Goal: Task Accomplishment & Management: Use online tool/utility

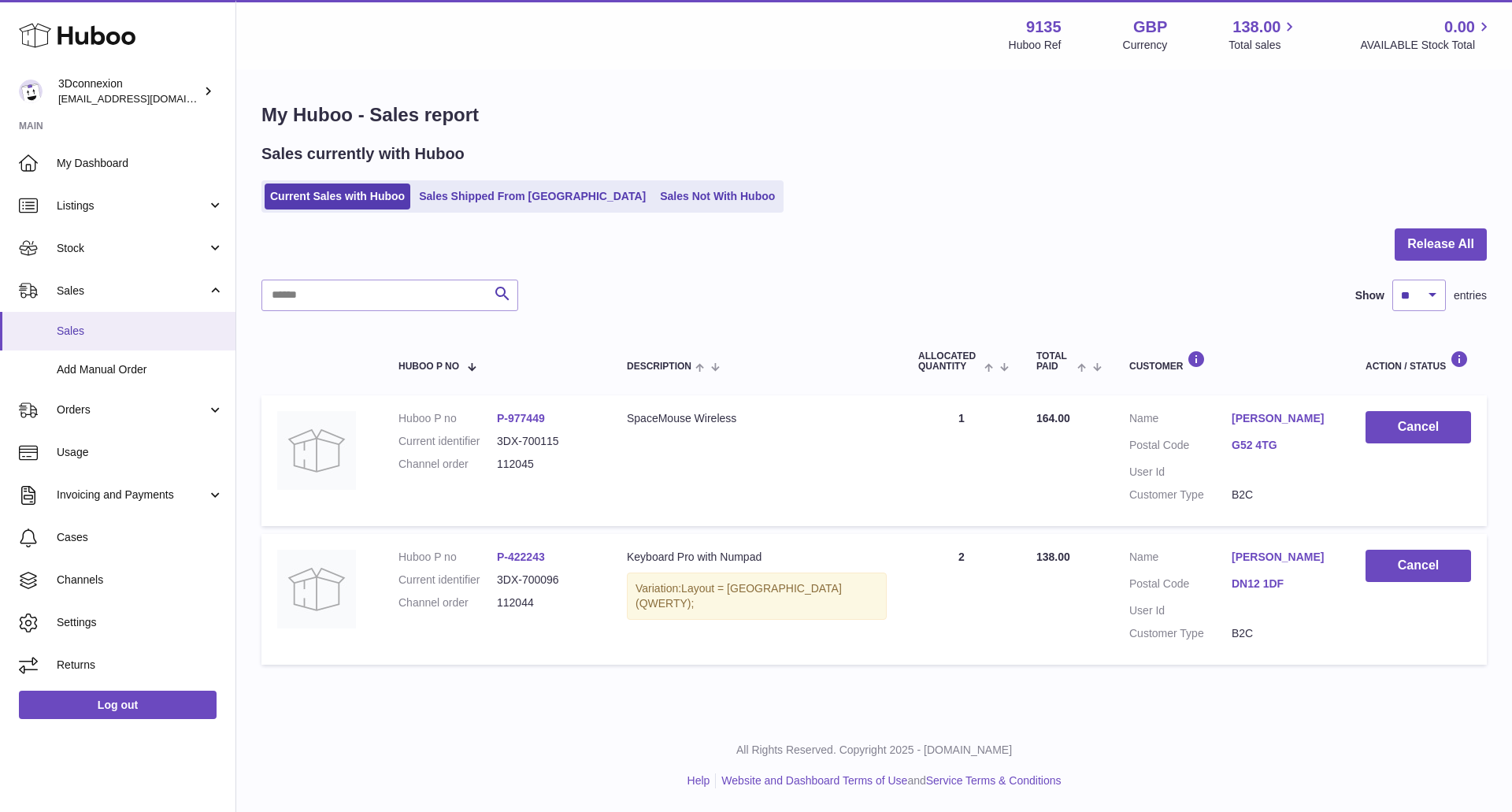
click at [97, 328] on span "Sales" at bounding box center [140, 331] width 167 height 15
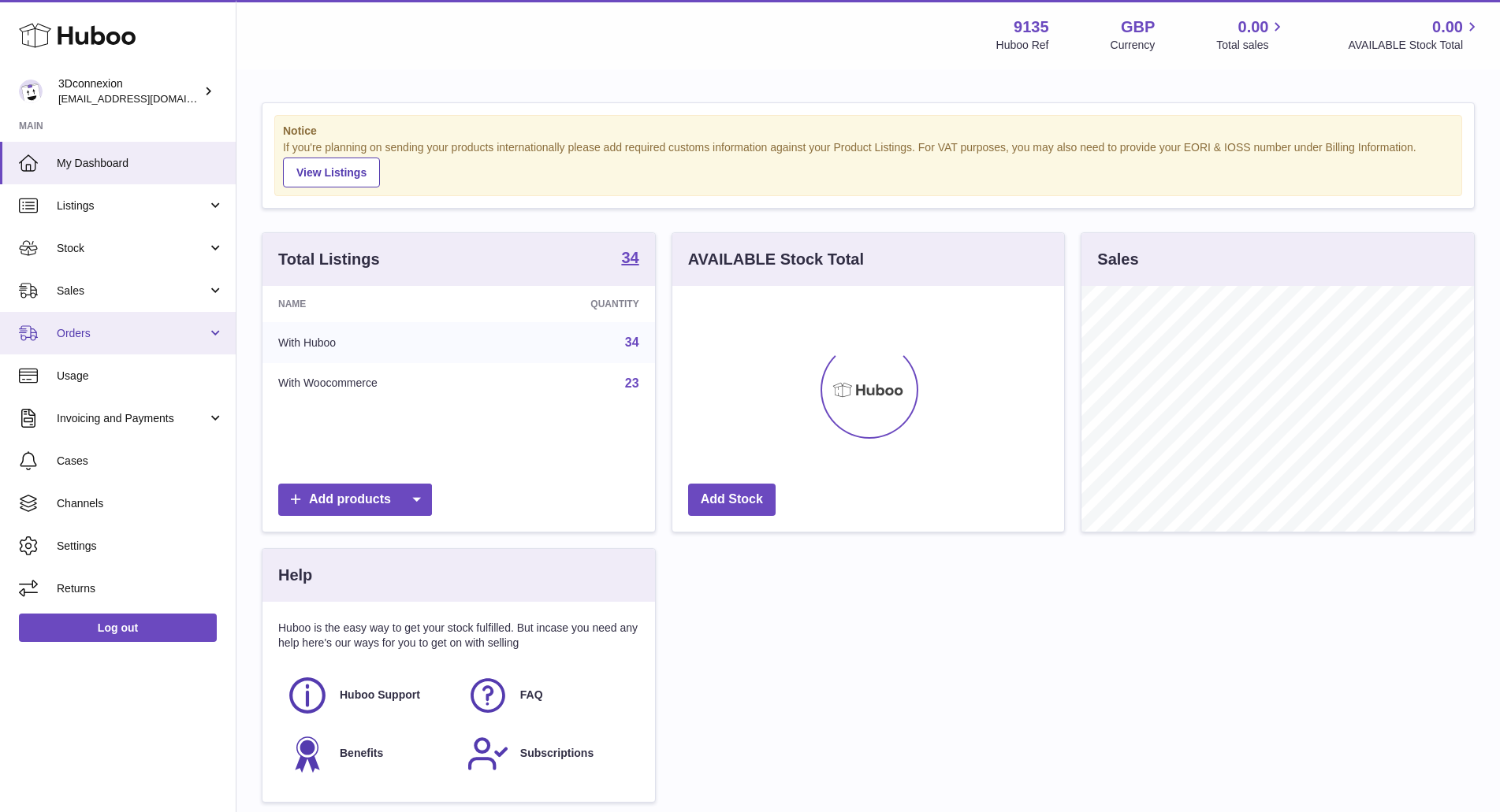
scroll to position [246, 391]
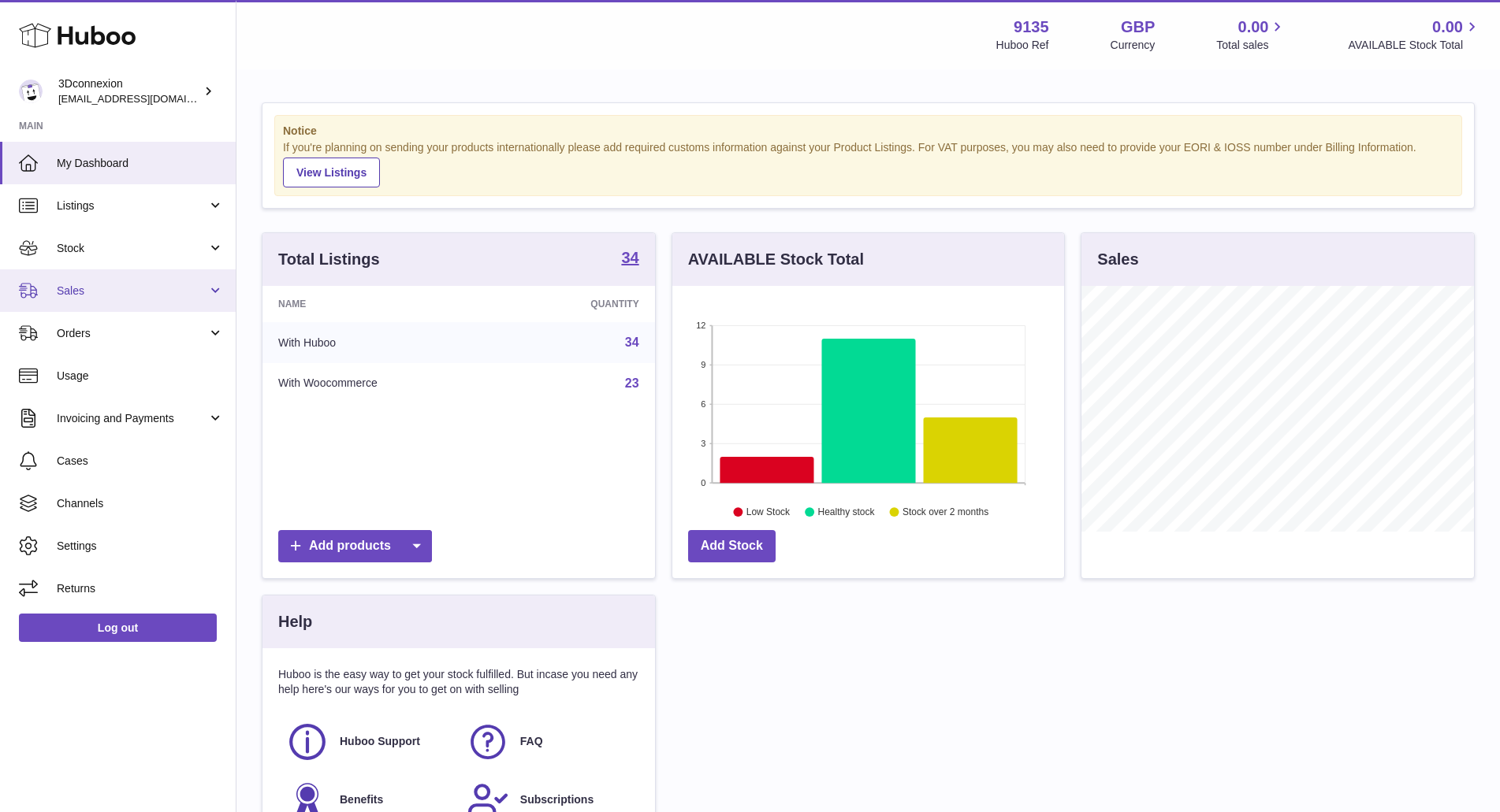
click at [64, 285] on span "Sales" at bounding box center [132, 291] width 150 height 15
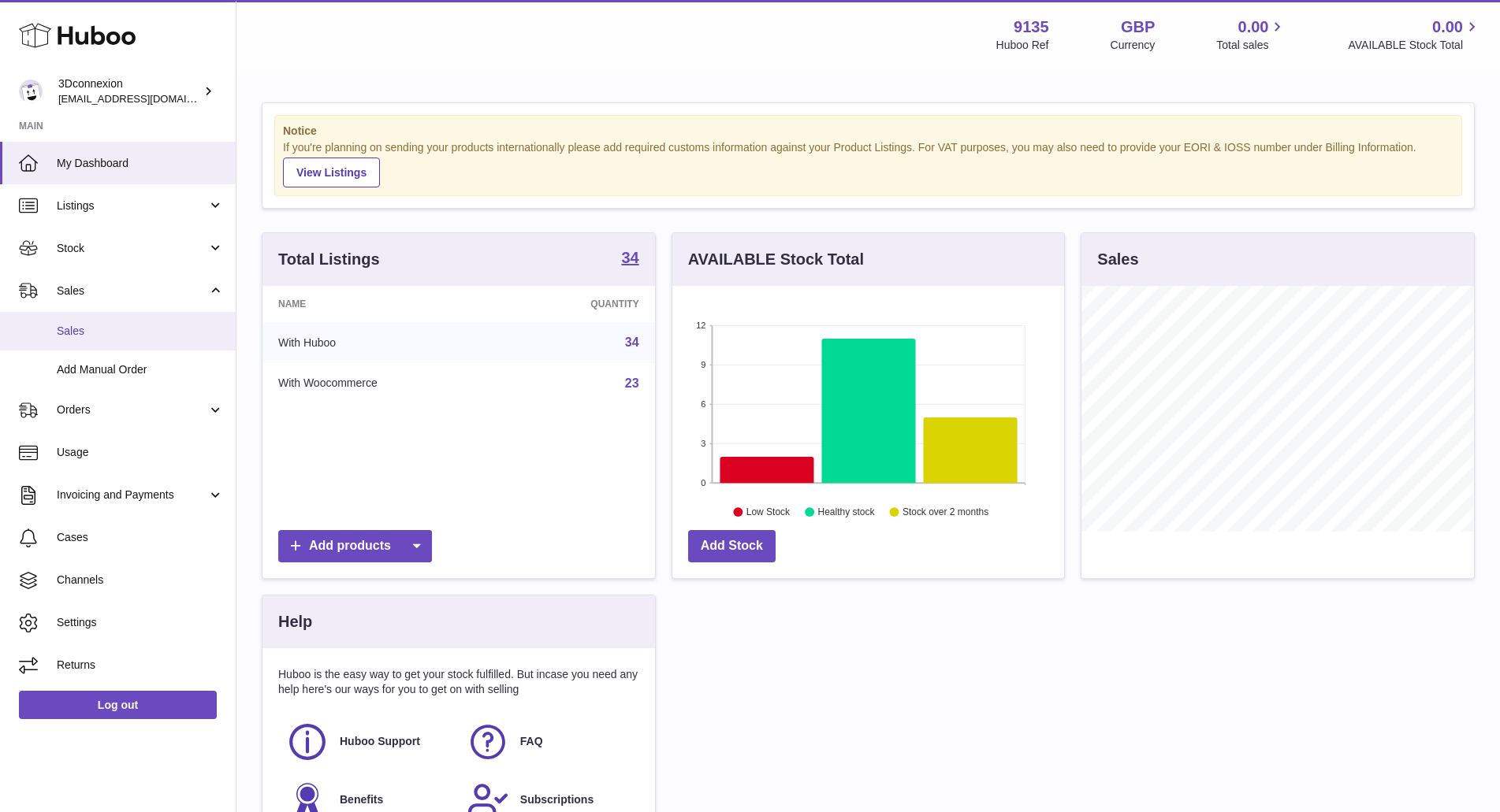
click at [83, 330] on span "Sales" at bounding box center [140, 331] width 167 height 15
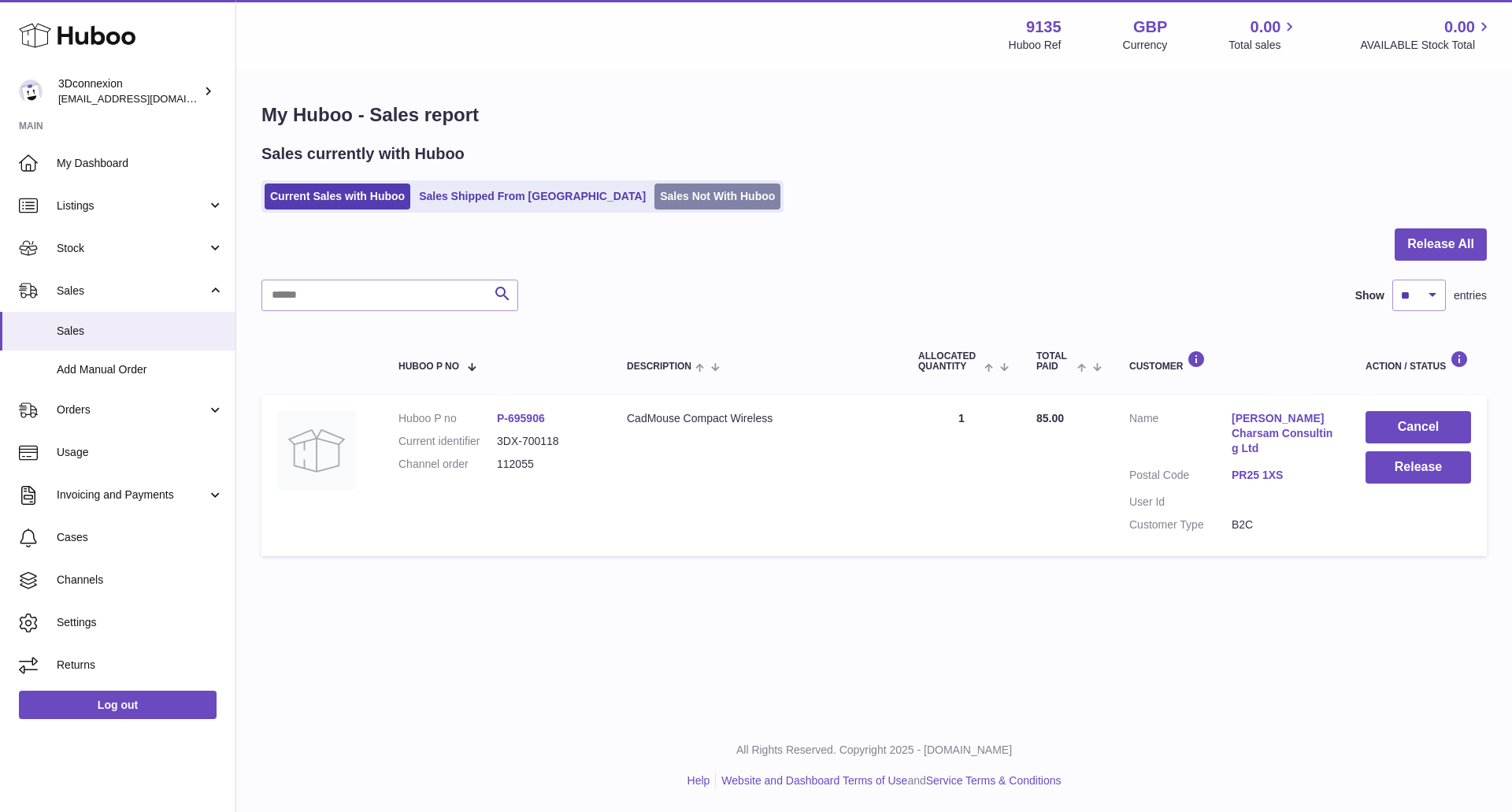
click at [654, 192] on link "Sales Not With Huboo" at bounding box center [717, 196] width 126 height 26
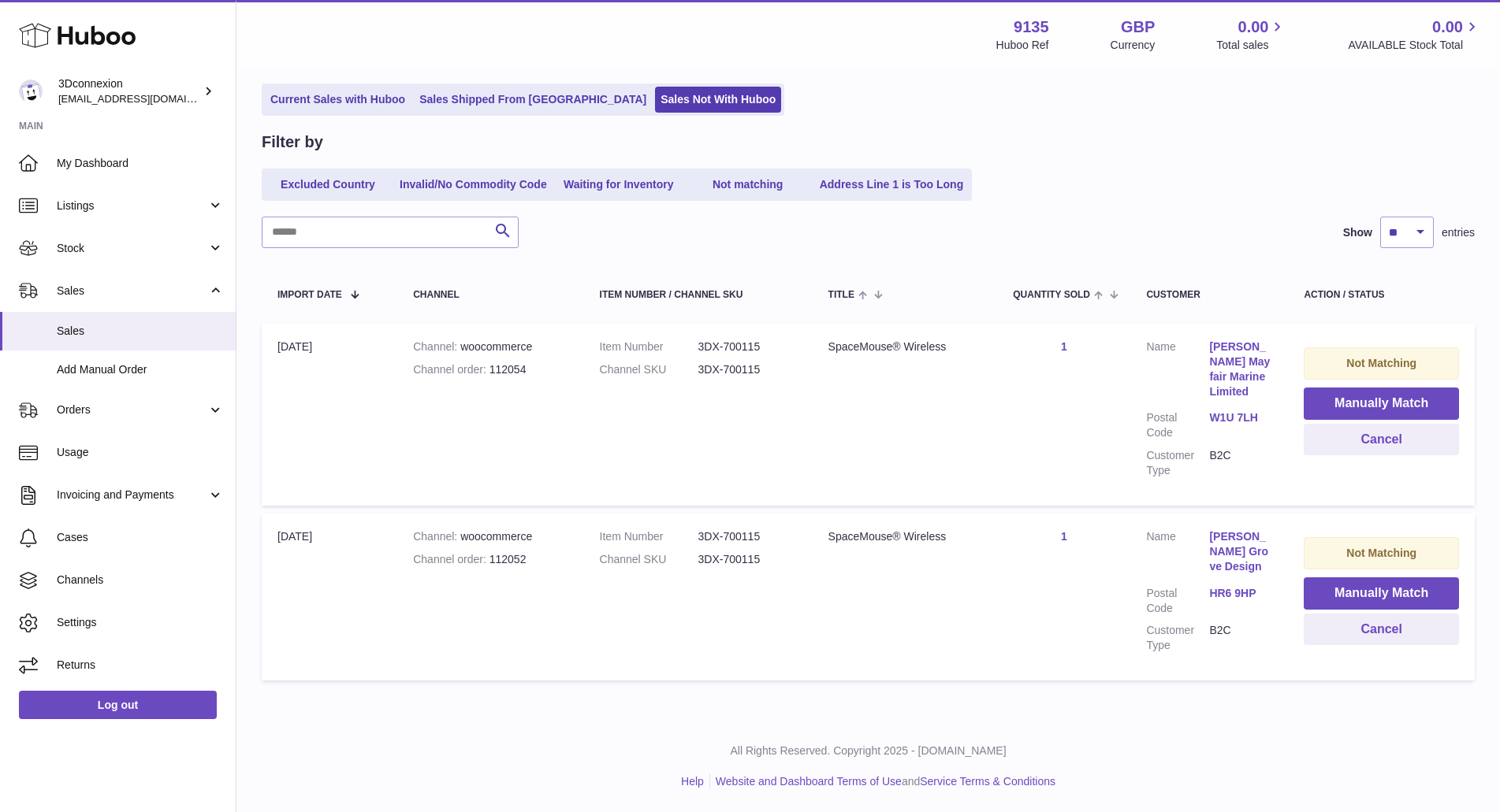
scroll to position [97, 0]
click at [1402, 589] on button "Manually Match" at bounding box center [1381, 592] width 155 height 32
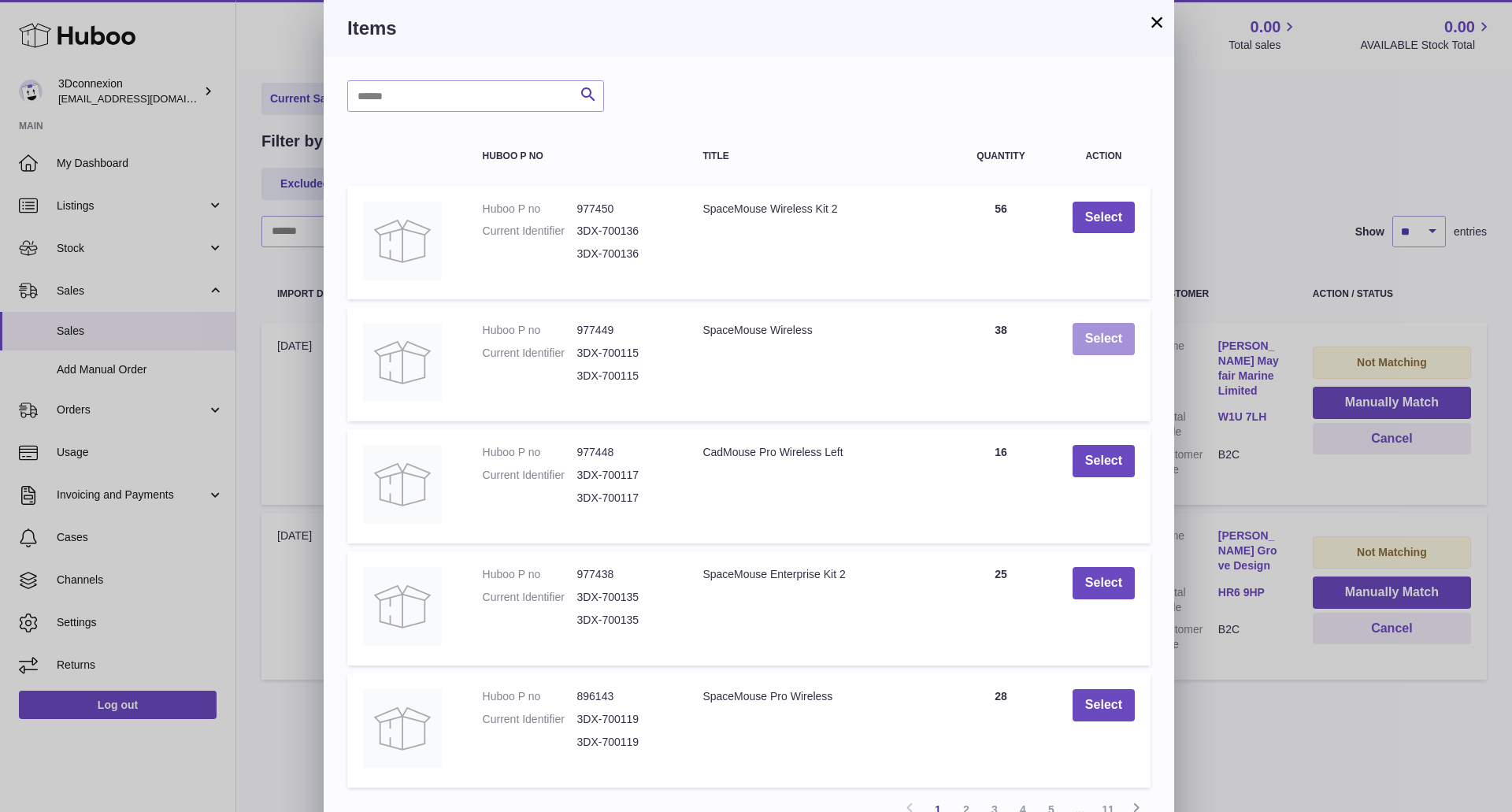
click at [1103, 342] on button "Select" at bounding box center [1103, 338] width 62 height 32
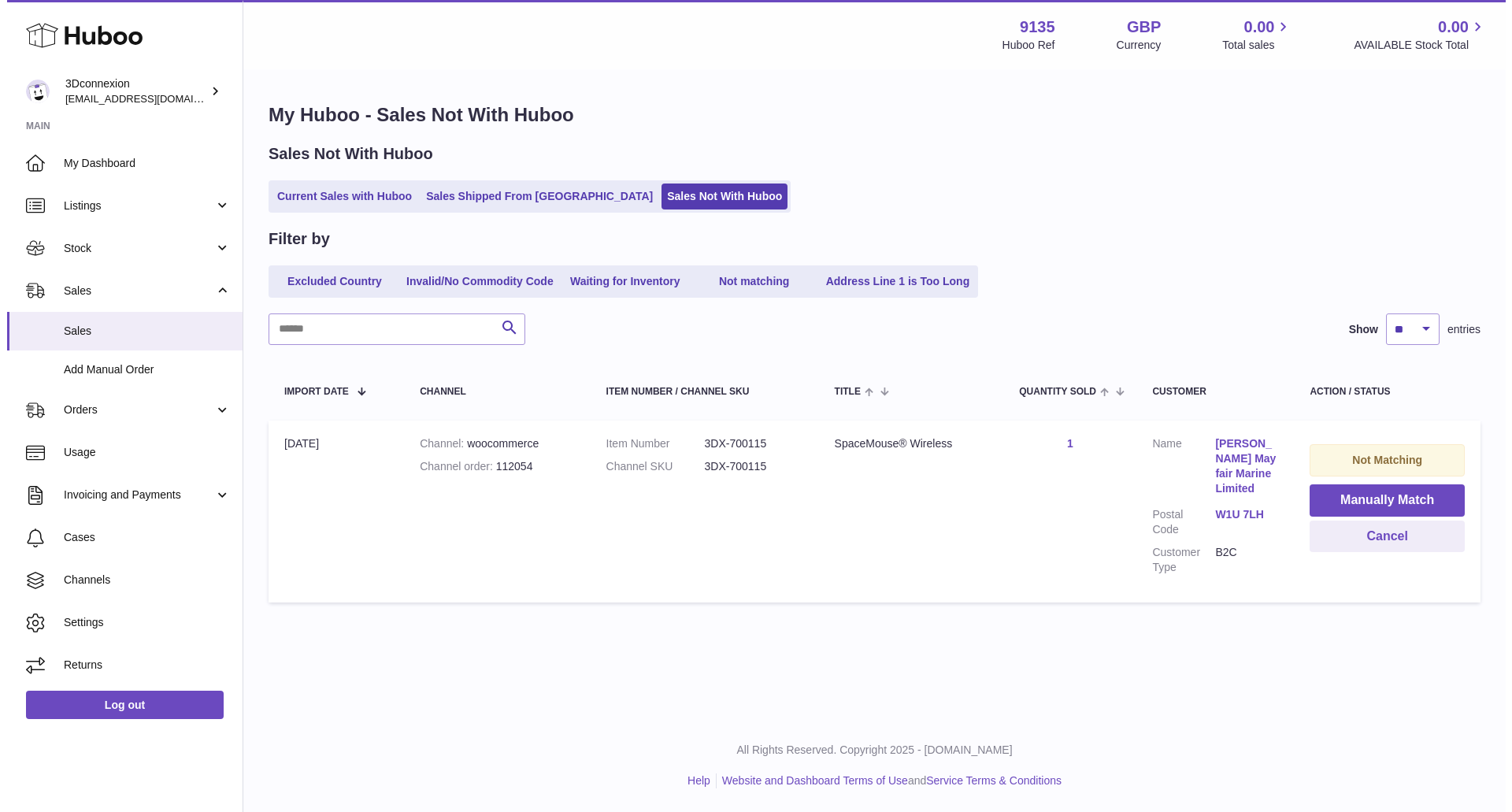
scroll to position [0, 0]
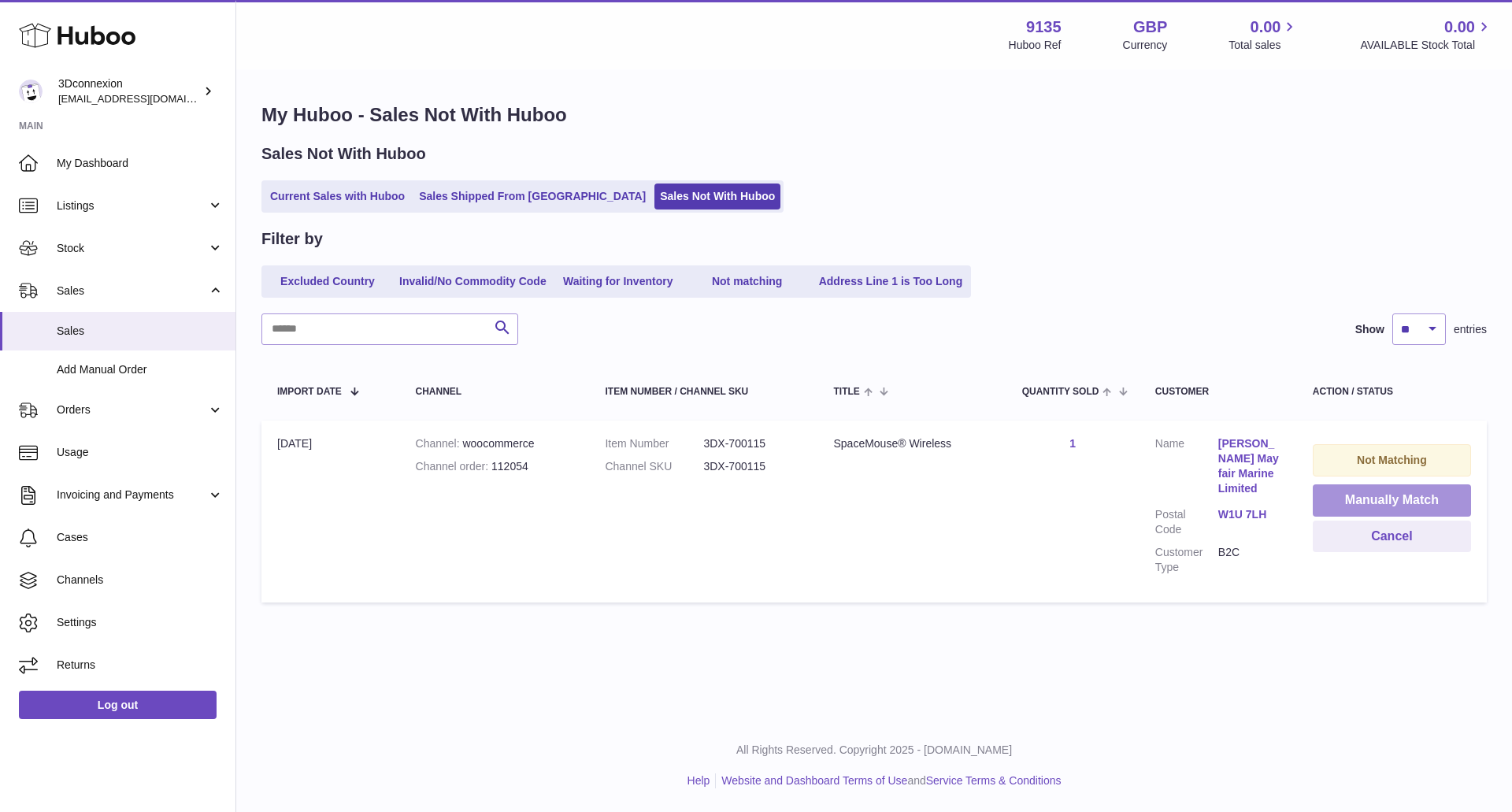
click at [1396, 500] on button "Manually Match" at bounding box center [1392, 500] width 158 height 32
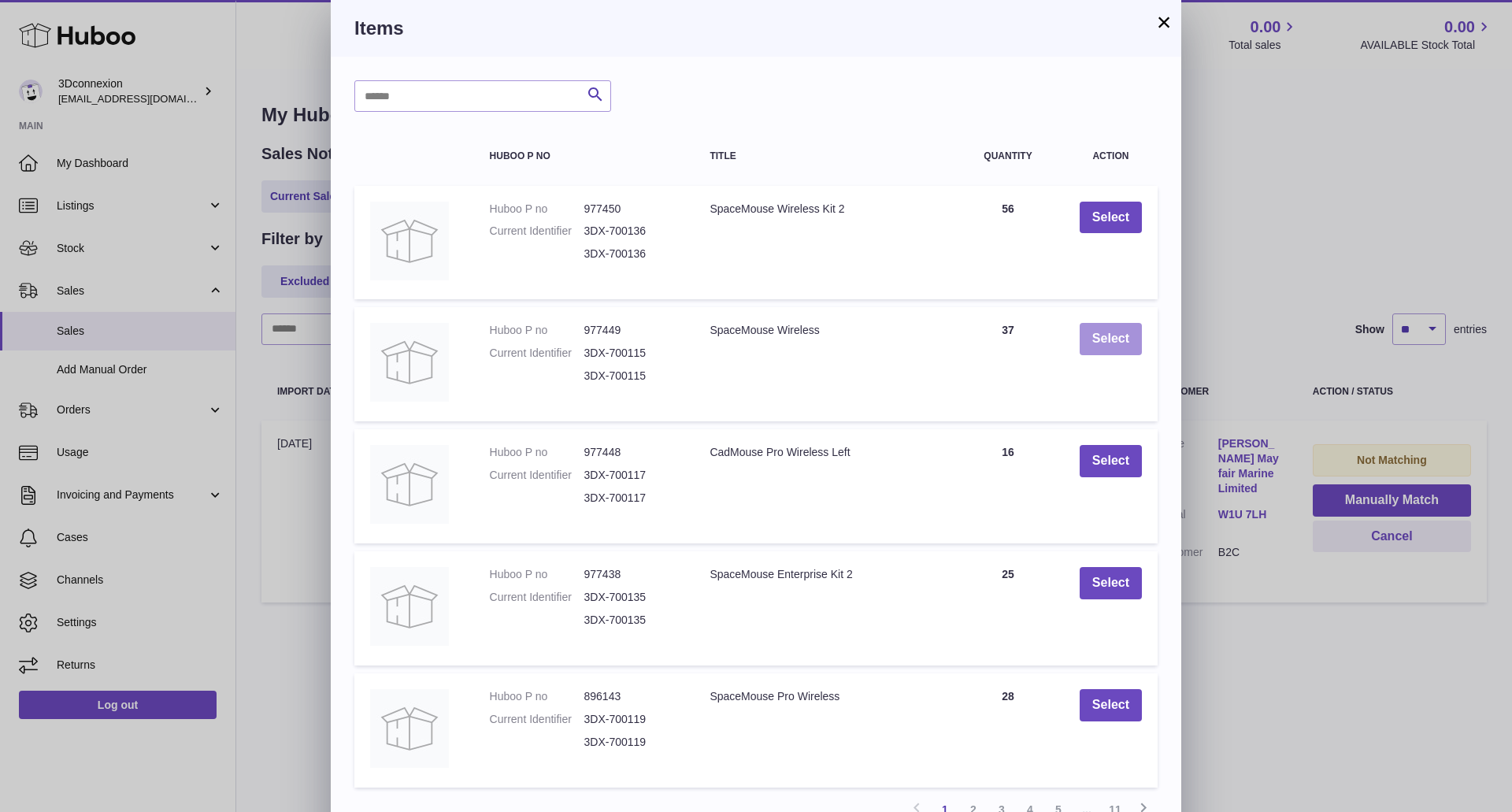
drag, startPoint x: 1113, startPoint y: 341, endPoint x: 1104, endPoint y: 343, distance: 9.2
click at [1111, 341] on button "Select" at bounding box center [1110, 338] width 62 height 32
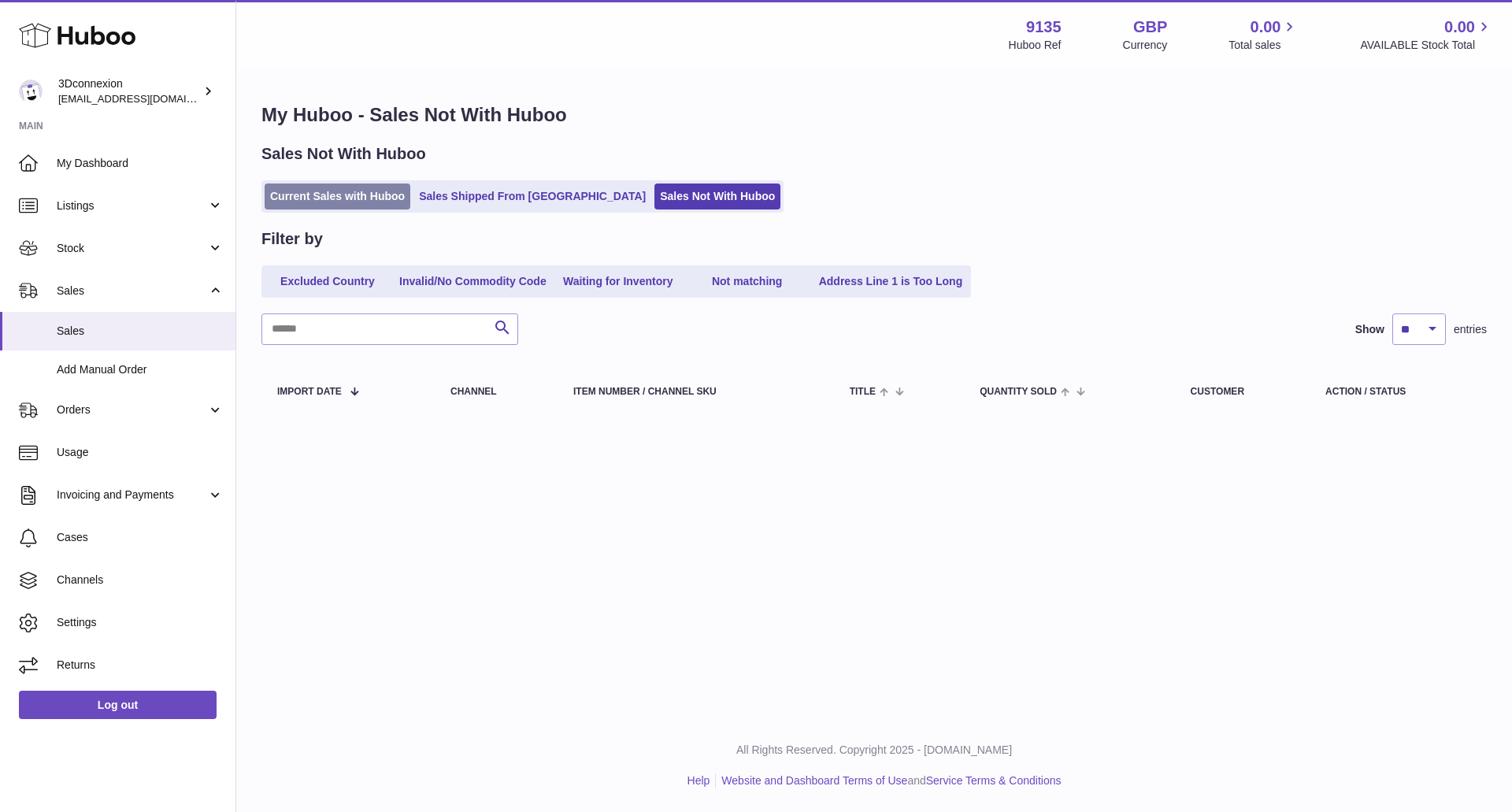
click at [322, 190] on link "Current Sales with Huboo" at bounding box center [337, 196] width 146 height 26
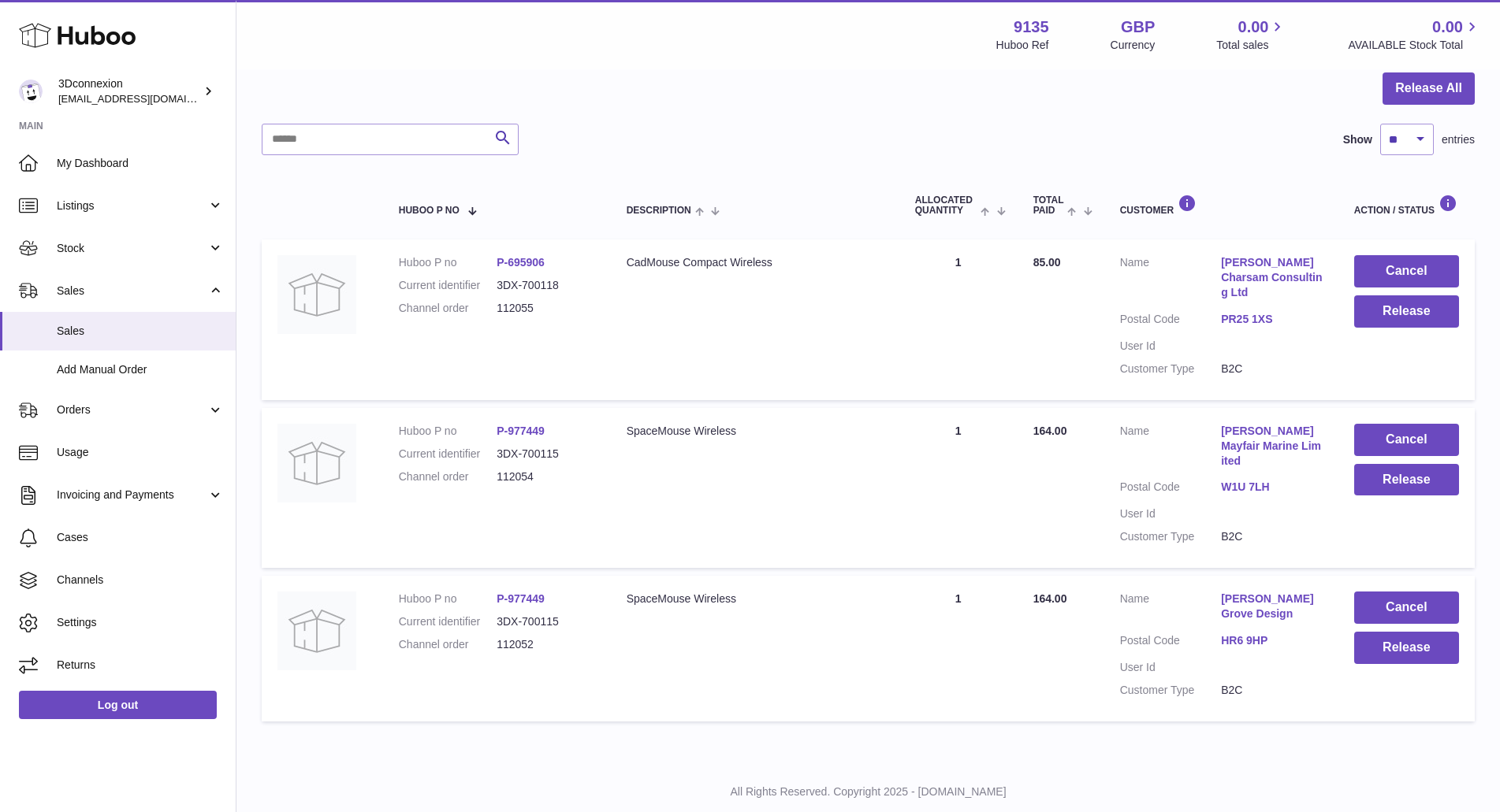
scroll to position [182, 0]
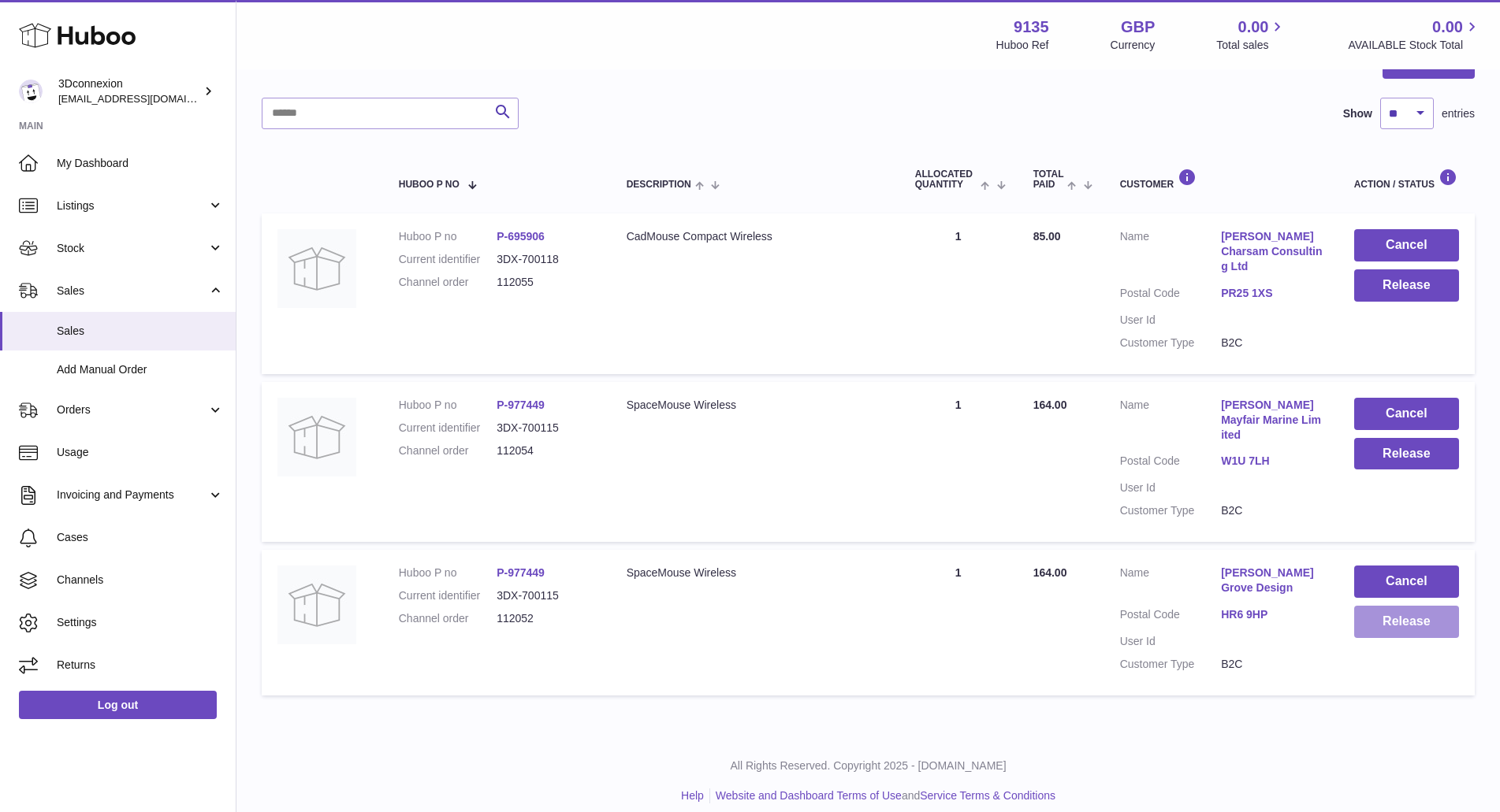
click at [1412, 611] on button "Release" at bounding box center [1406, 621] width 105 height 32
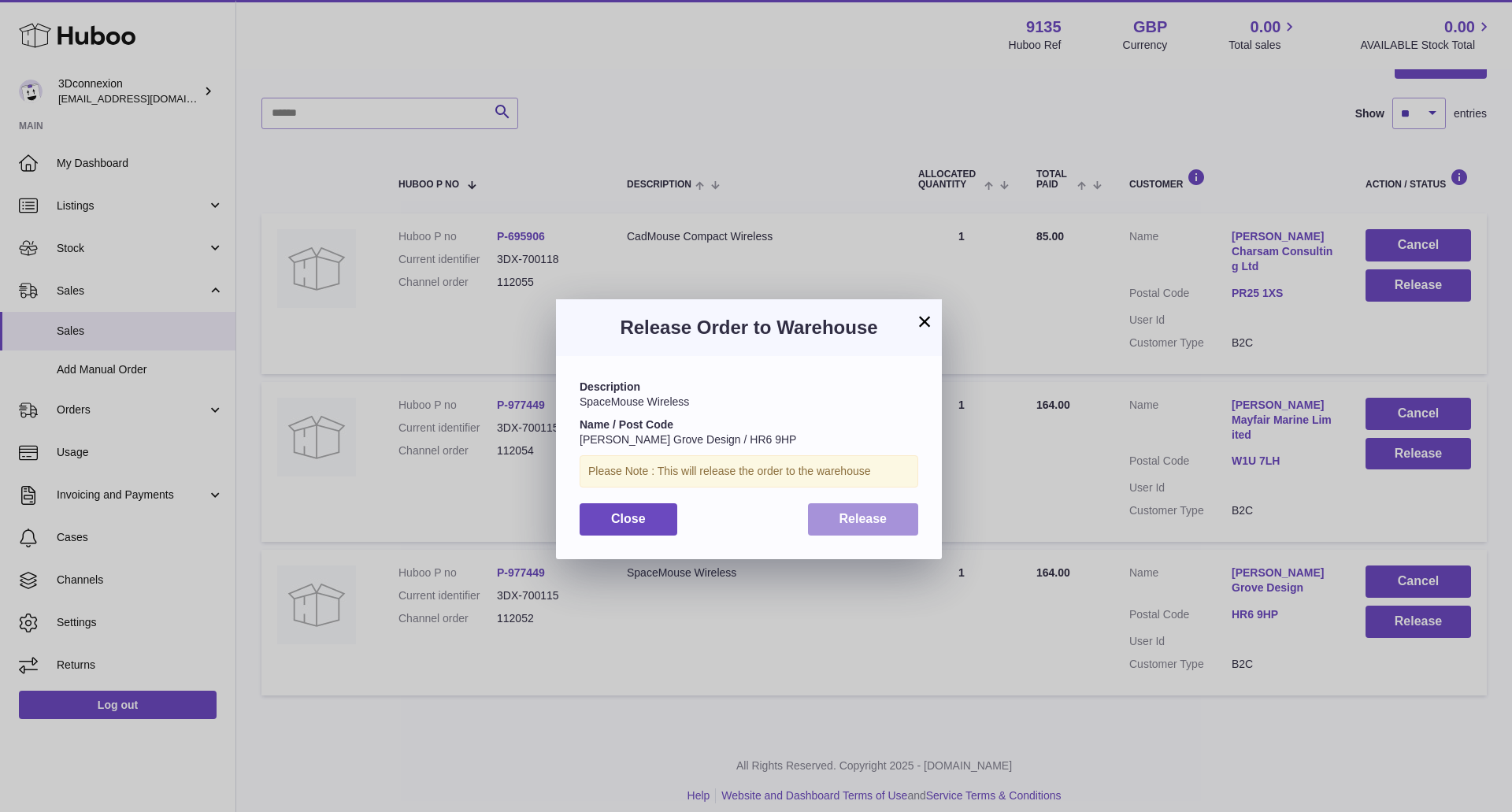
click at [836, 522] on button "Release" at bounding box center [863, 519] width 111 height 32
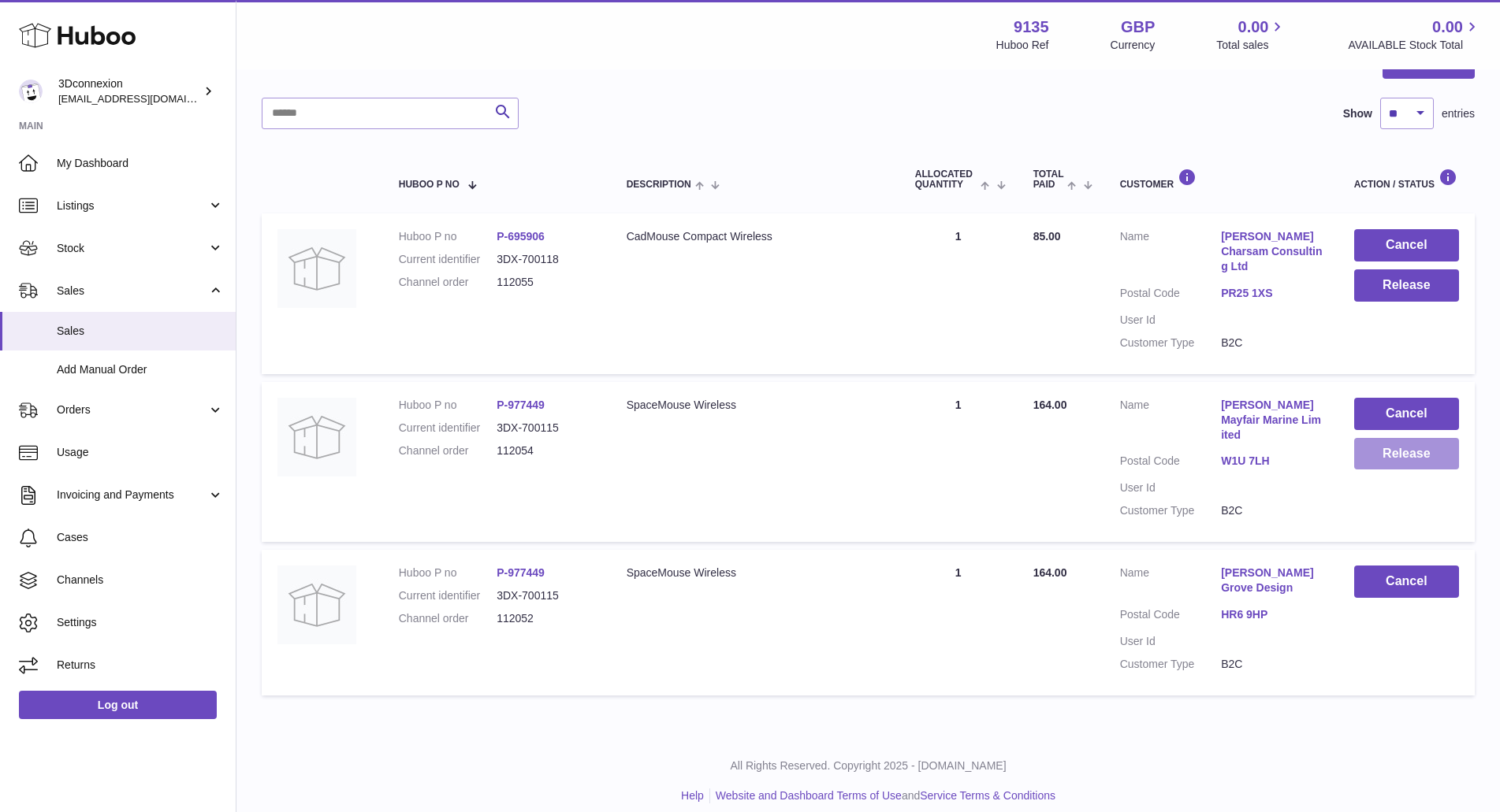
click at [1399, 466] on button "Release" at bounding box center [1406, 454] width 105 height 32
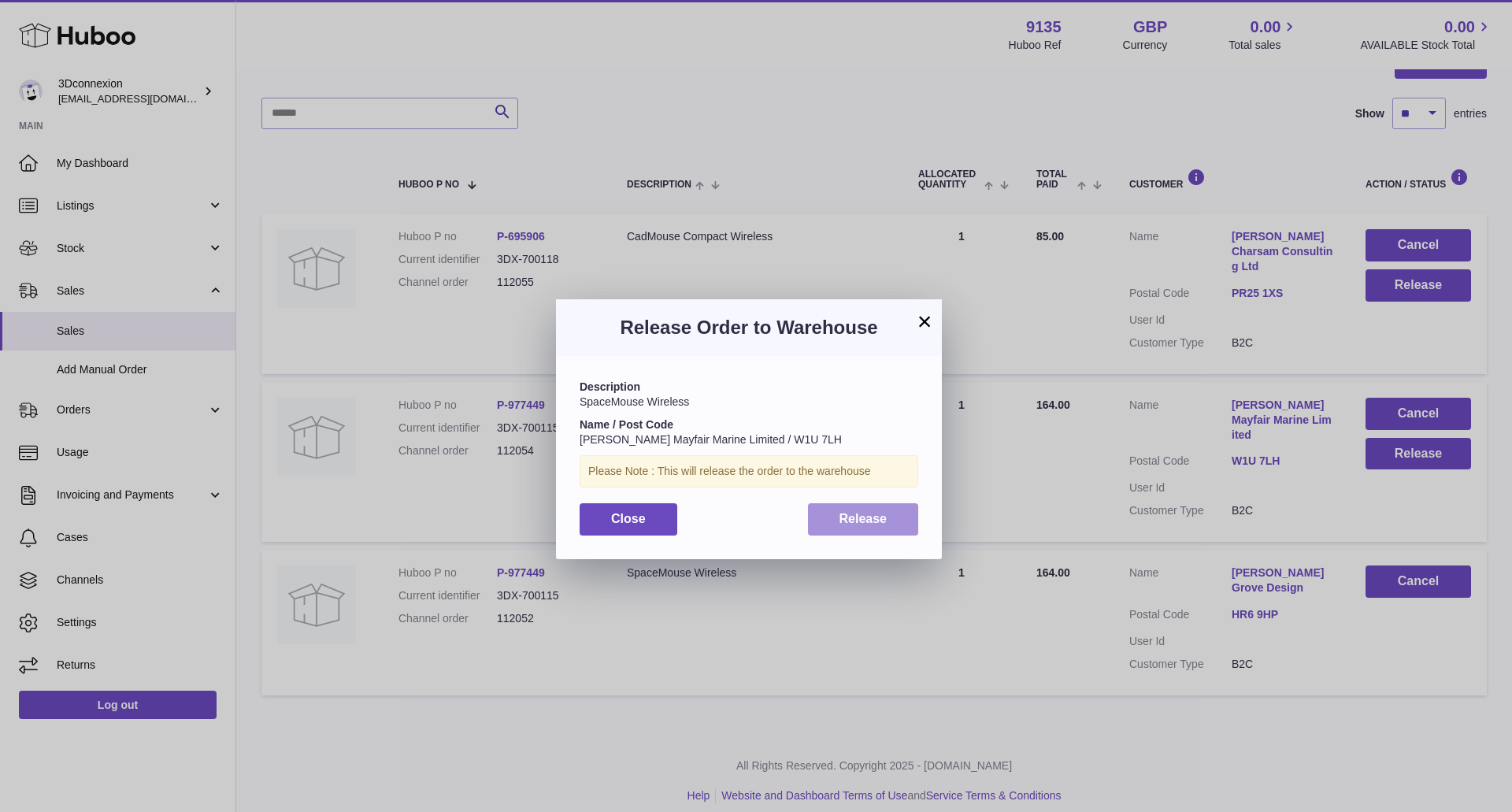
click at [841, 512] on span "Release" at bounding box center [864, 519] width 48 height 13
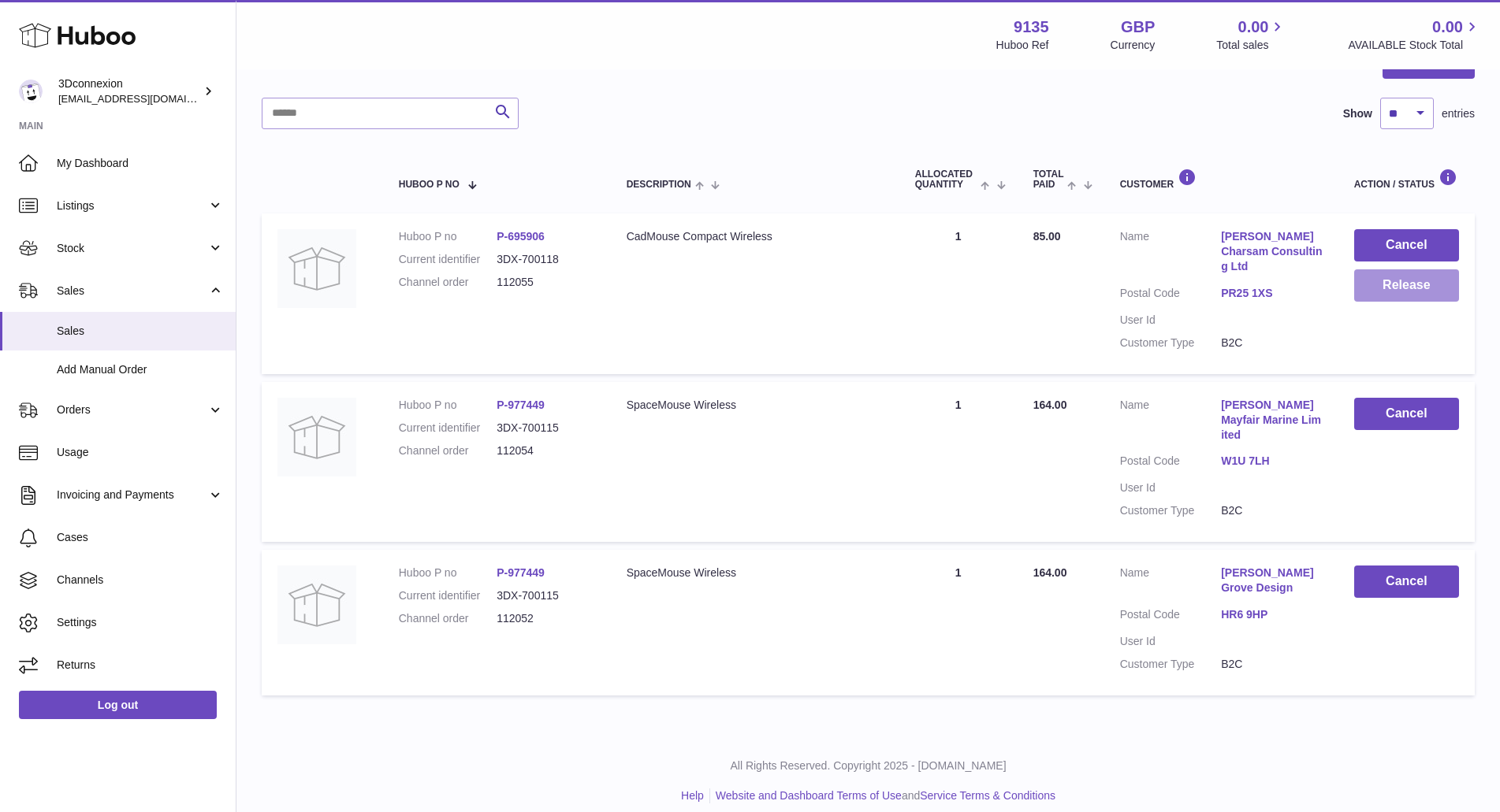
click at [1419, 287] on button "Release" at bounding box center [1406, 285] width 105 height 32
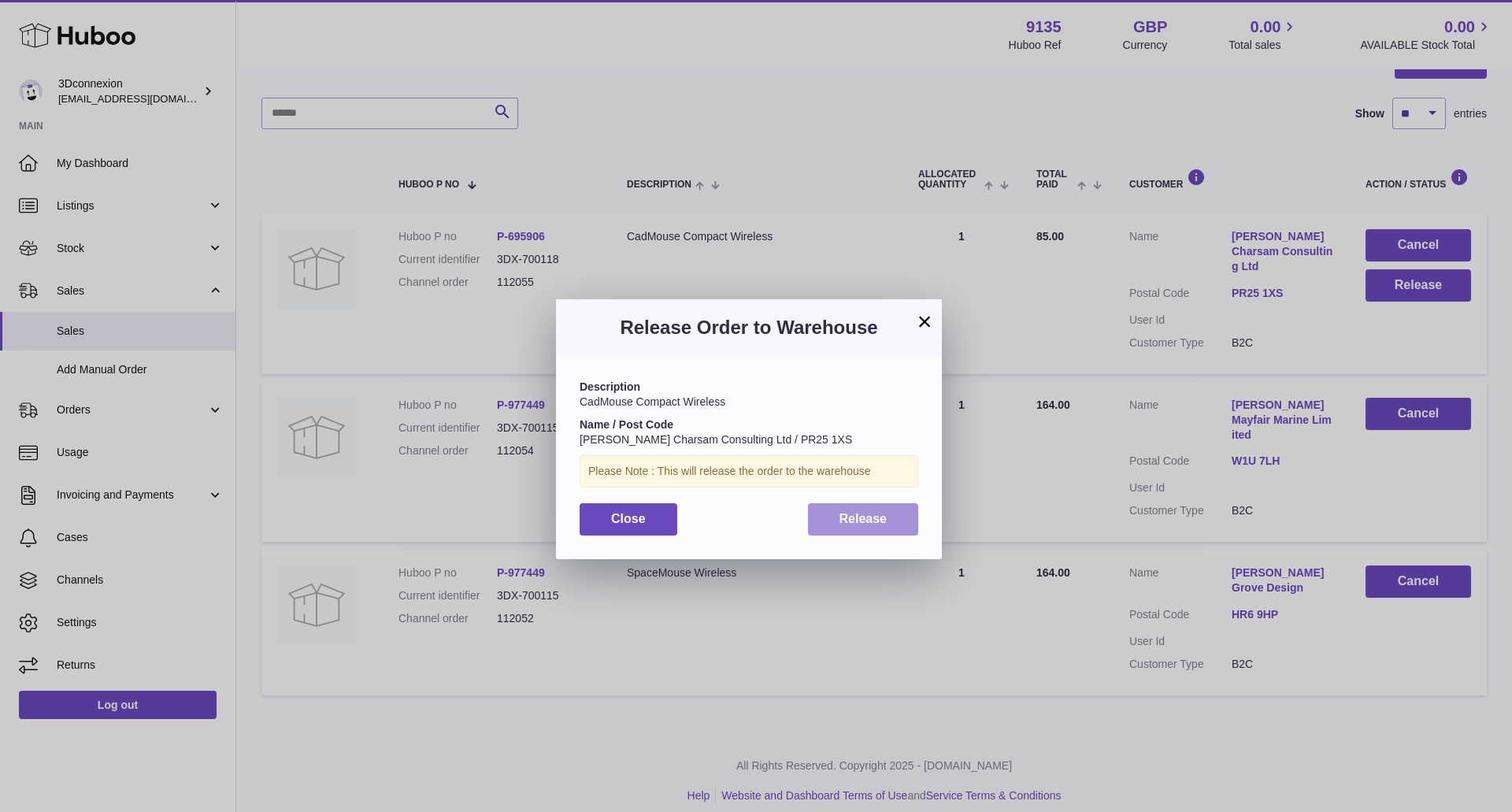
click at [876, 518] on span "Release" at bounding box center [864, 519] width 48 height 13
